Goal: Find specific page/section: Find specific page/section

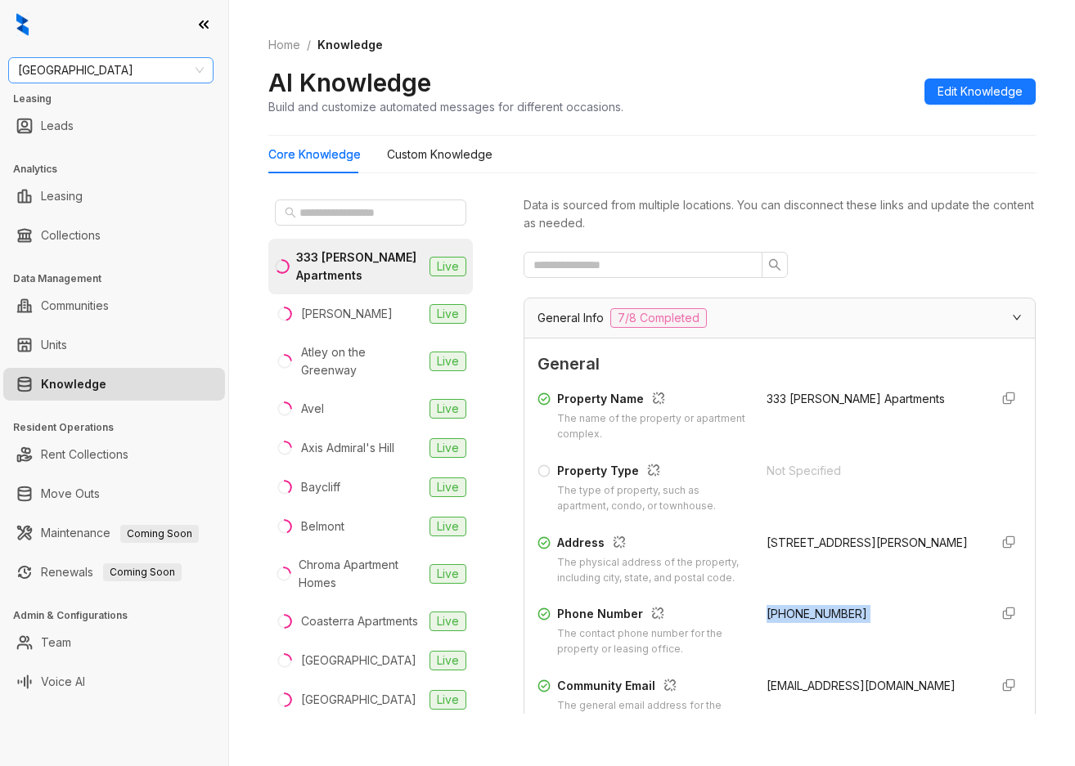
click at [128, 73] on span "[GEOGRAPHIC_DATA]" at bounding box center [111, 70] width 186 height 25
type input "********"
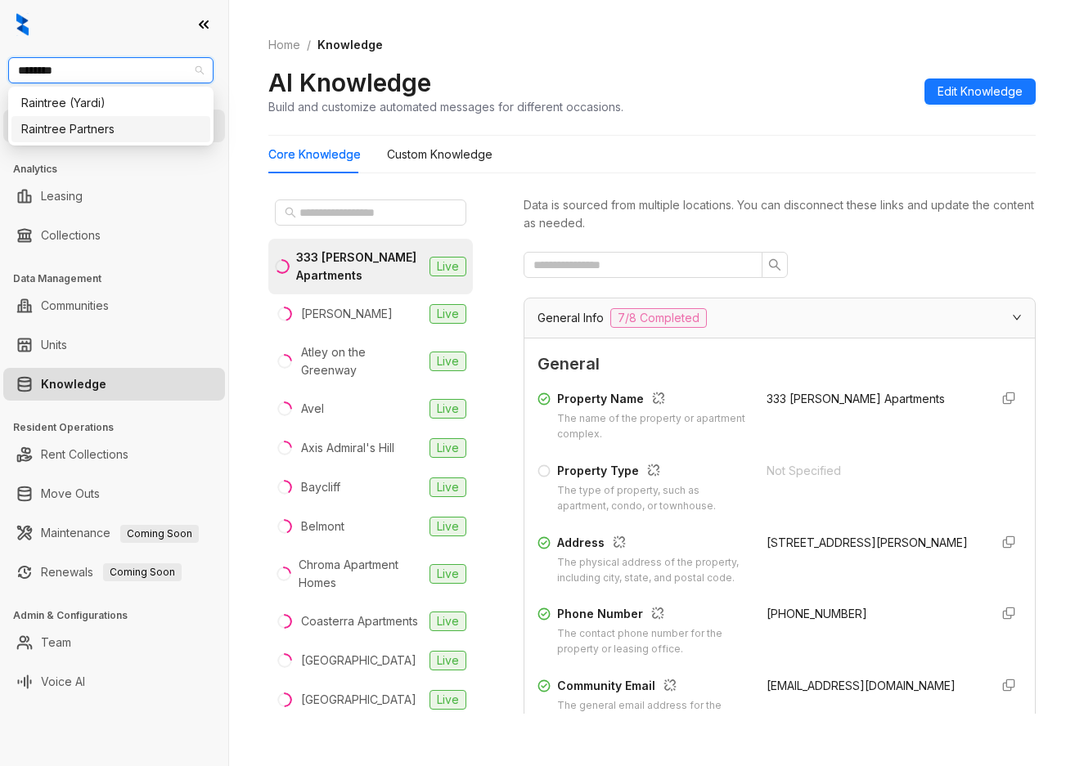
click at [124, 128] on div "Raintree Partners" at bounding box center [110, 129] width 179 height 18
click at [355, 766] on div at bounding box center [537, 779] width 1075 height 26
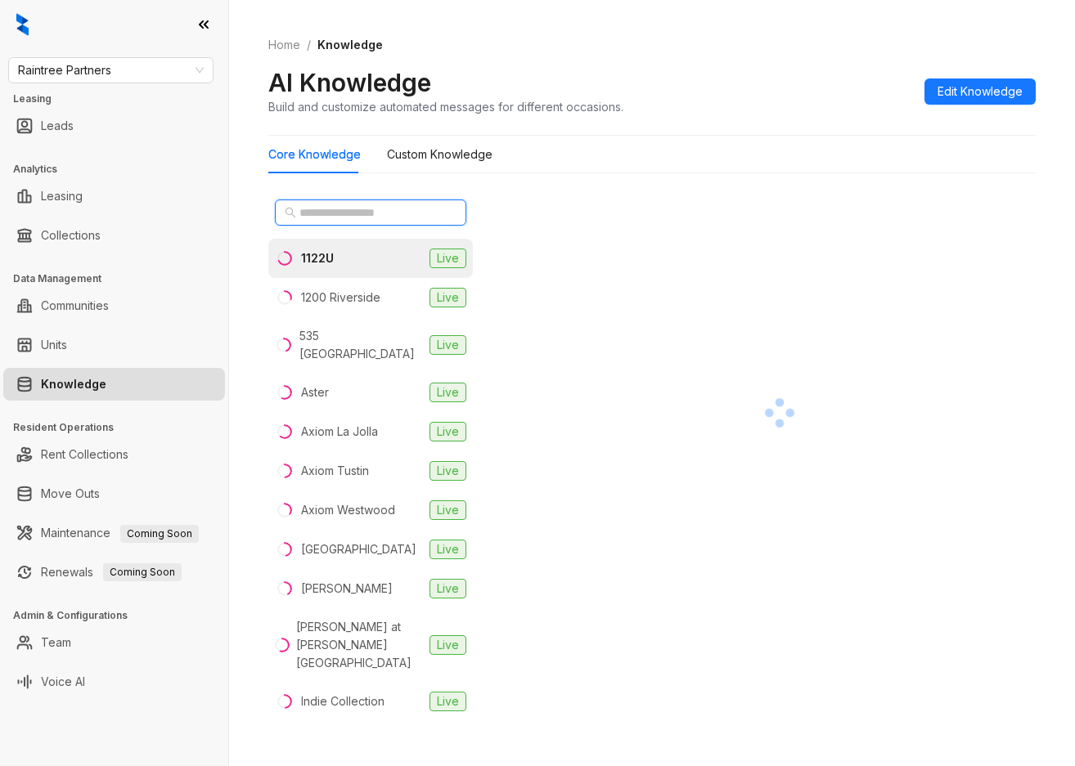
click at [411, 212] on input "text" at bounding box center [371, 213] width 144 height 18
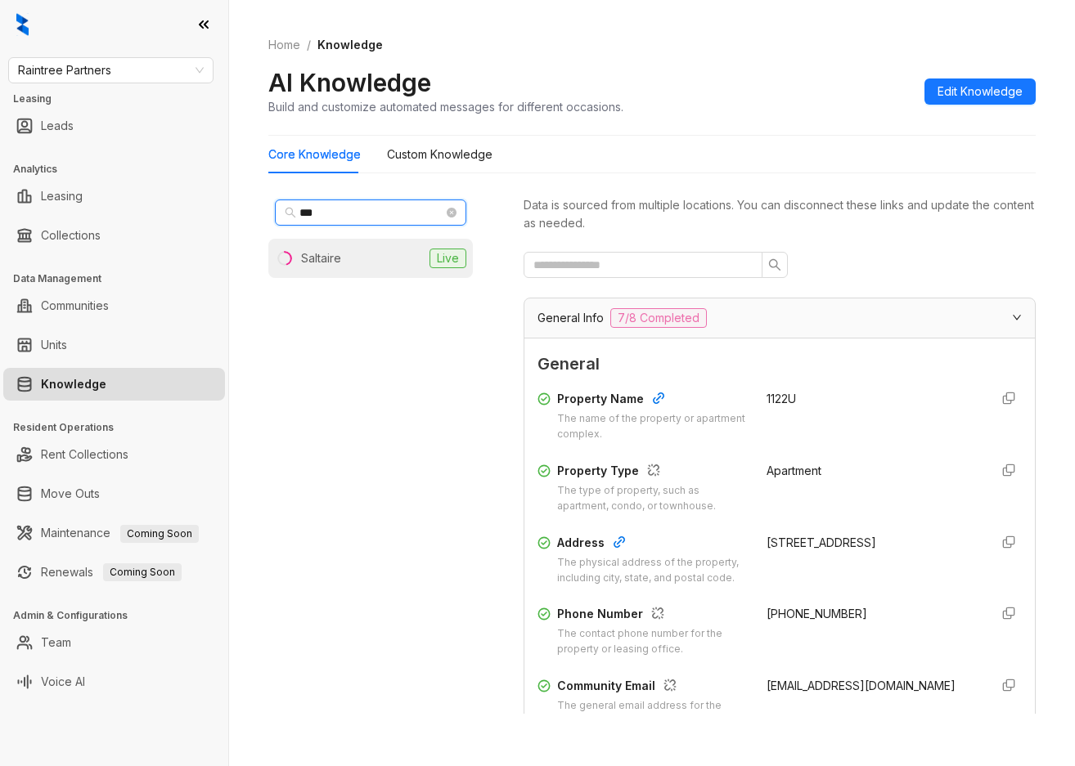
type input "***"
click at [397, 254] on li "Saltaire Live" at bounding box center [370, 258] width 205 height 39
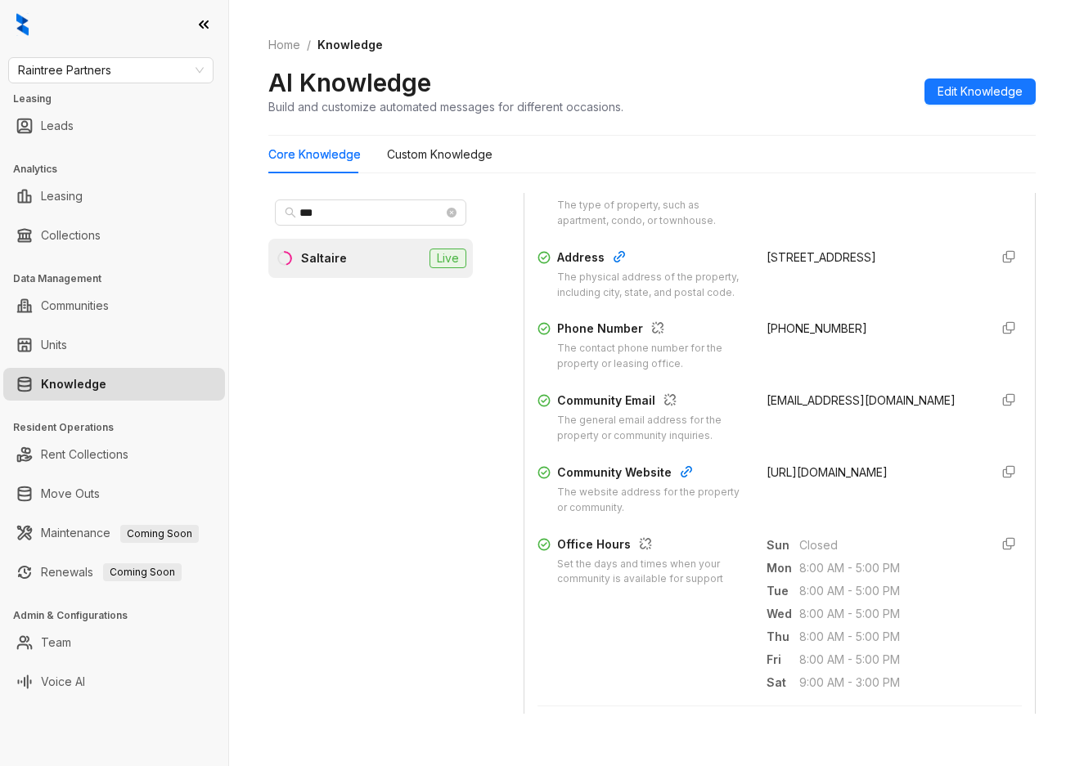
scroll to position [327, 0]
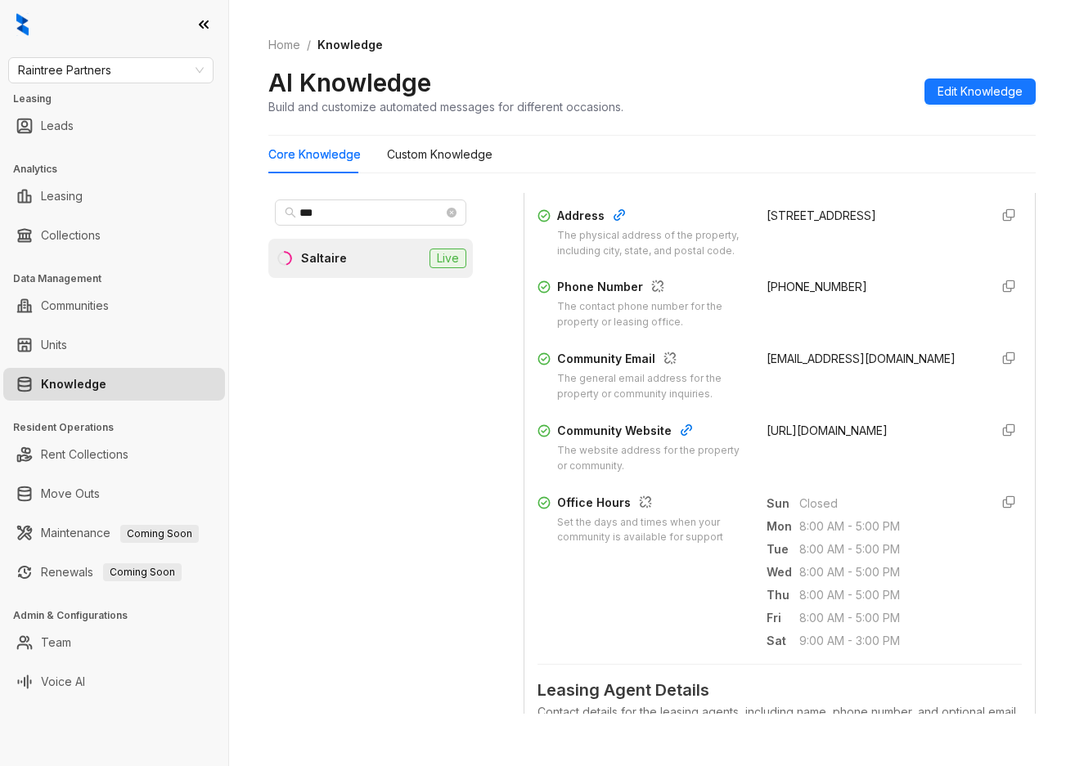
click at [890, 288] on div "(424) 247-7912" at bounding box center [870, 304] width 209 height 52
click at [851, 294] on div "(424) 247-7912" at bounding box center [870, 304] width 209 height 52
click at [786, 275] on div "Property Name The name of the property or apartment complex. Saltaire Property …" at bounding box center [779, 268] width 484 height 424
